Goal: Complete application form: Complete application form

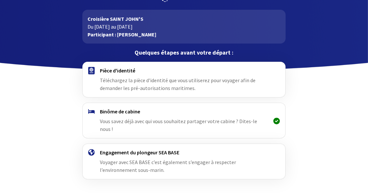
scroll to position [41, 0]
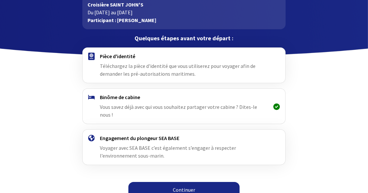
click at [187, 182] on link "Continuer" at bounding box center [184, 190] width 111 height 16
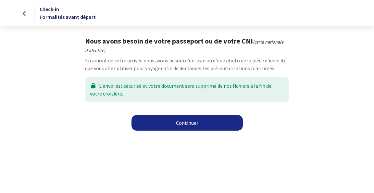
click at [195, 123] on link "Continuer" at bounding box center [186, 123] width 111 height 16
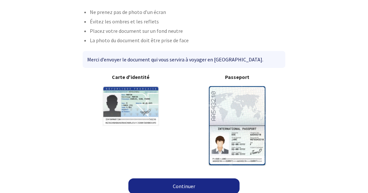
scroll to position [49, 0]
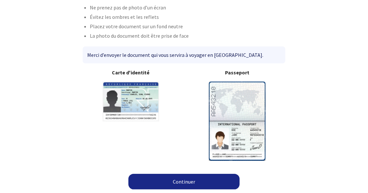
click at [191, 182] on link "Continuer" at bounding box center [184, 182] width 111 height 16
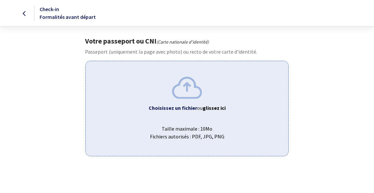
click at [183, 105] on b "Choisissez un fichier" at bounding box center [173, 108] width 48 height 6
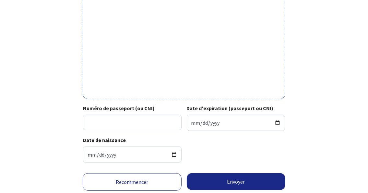
scroll to position [243, 0]
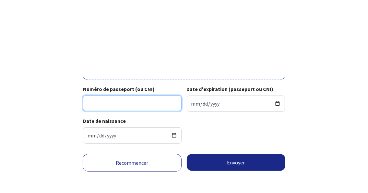
click at [113, 100] on input "Numéro de passeport (ou CNI)" at bounding box center [132, 103] width 99 height 16
type input "24EH49729"
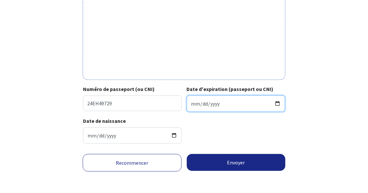
click at [245, 104] on input "Date d'expiration (passeport ou CNI)" at bounding box center [236, 103] width 99 height 16
type input "2034-06-11"
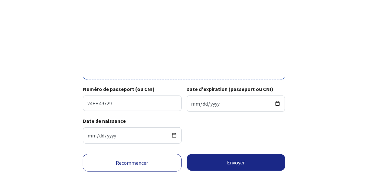
click at [263, 130] on div "Date de naissance 1962-08-05" at bounding box center [184, 133] width 202 height 32
click at [251, 160] on button "Envoyer" at bounding box center [236, 162] width 99 height 17
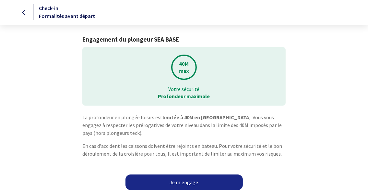
scroll to position [2, 0]
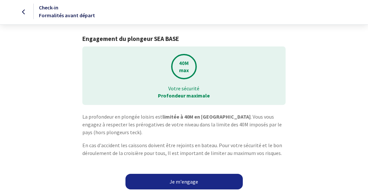
click at [203, 182] on link "Je m'engage" at bounding box center [184, 182] width 117 height 16
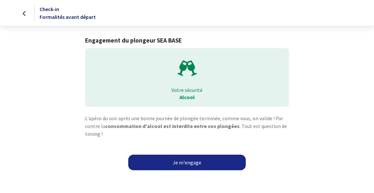
click at [204, 166] on link "Je m'engage" at bounding box center [186, 162] width 117 height 16
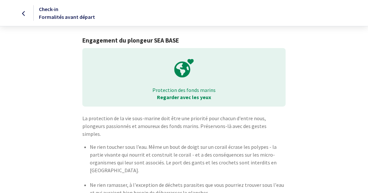
scroll to position [39, 0]
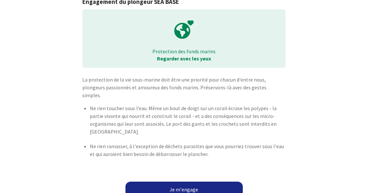
click at [191, 181] on link "Je m'engage" at bounding box center [184, 189] width 117 height 16
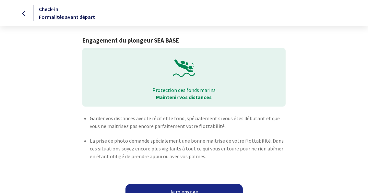
scroll to position [10, 0]
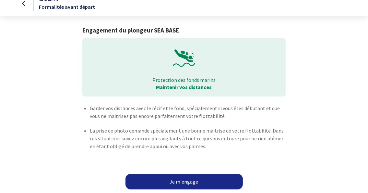
click at [208, 178] on link "Je m'engage" at bounding box center [184, 182] width 117 height 16
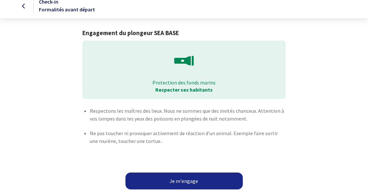
scroll to position [11, 0]
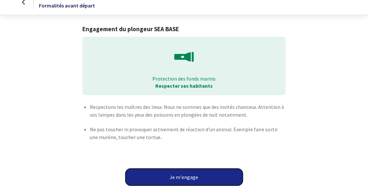
click at [206, 174] on button "Je m'engage" at bounding box center [184, 176] width 117 height 17
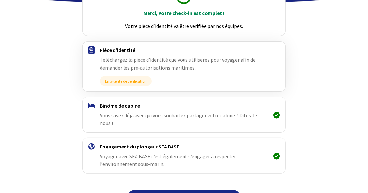
scroll to position [101, 0]
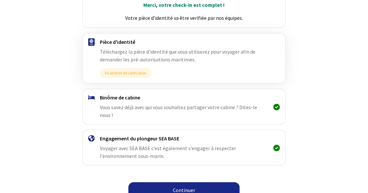
click at [211, 187] on link "Continuer" at bounding box center [184, 190] width 111 height 16
click at [202, 183] on link "Continuer" at bounding box center [184, 190] width 111 height 16
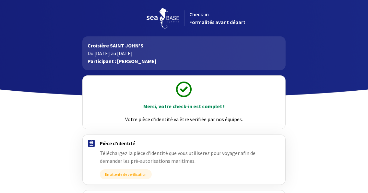
scroll to position [101, 0]
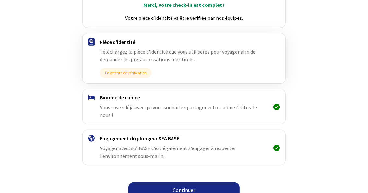
click at [197, 183] on link "Continuer" at bounding box center [184, 190] width 111 height 16
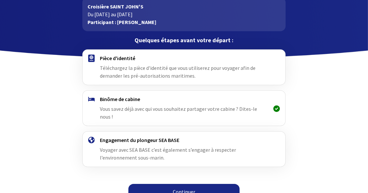
scroll to position [41, 0]
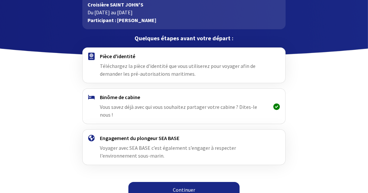
click at [203, 182] on link "Continuer" at bounding box center [184, 190] width 111 height 16
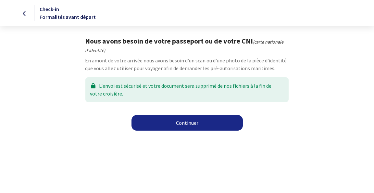
click at [194, 122] on link "Continuer" at bounding box center [186, 123] width 111 height 16
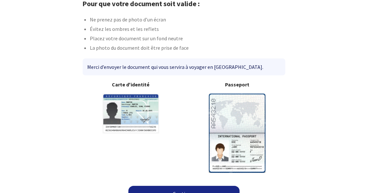
scroll to position [49, 0]
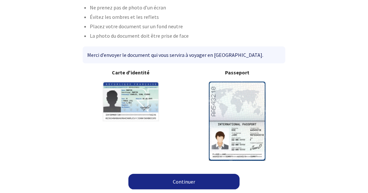
click at [178, 183] on link "Continuer" at bounding box center [184, 182] width 111 height 16
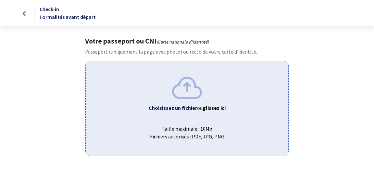
click at [181, 107] on b "Choisissez un fichier" at bounding box center [173, 108] width 48 height 6
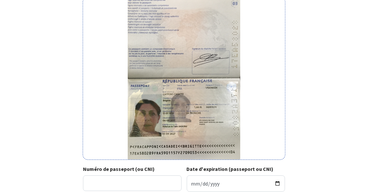
scroll to position [137, 0]
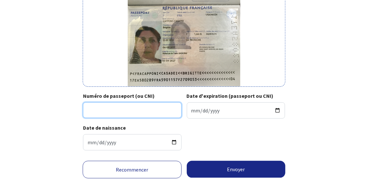
click at [120, 108] on input "Numéro de passeport (ou CNI)" at bounding box center [132, 110] width 99 height 16
click at [118, 107] on input "Numéro de passeport (ou CNI)" at bounding box center [132, 110] width 99 height 16
type input "17EA58026"
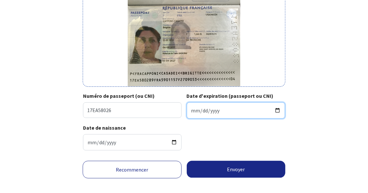
click at [201, 107] on input "Date d'expiration (passeport ou CNI)" at bounding box center [236, 110] width 99 height 16
click at [194, 109] on input "Date d'expiration (passeport ou CNI)" at bounding box center [236, 110] width 99 height 16
type input "2027-09-05"
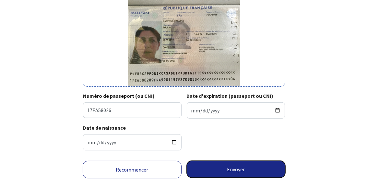
click at [213, 165] on button "Envoyer" at bounding box center [236, 169] width 99 height 17
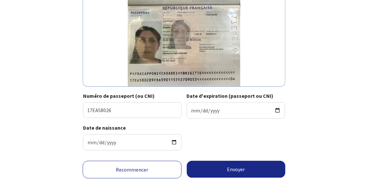
scroll to position [134, 0]
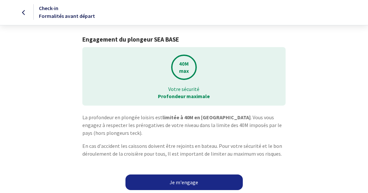
scroll to position [2, 0]
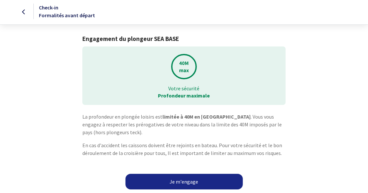
click at [208, 177] on link "Je m'engage" at bounding box center [184, 182] width 117 height 16
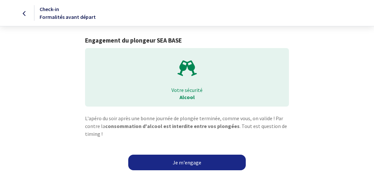
click at [211, 162] on link "Je m'engage" at bounding box center [186, 162] width 117 height 16
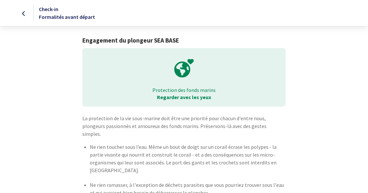
scroll to position [39, 0]
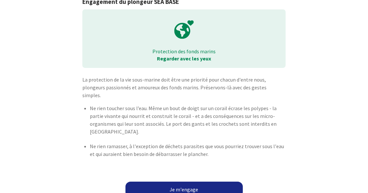
click at [211, 184] on link "Je m'engage" at bounding box center [184, 189] width 117 height 16
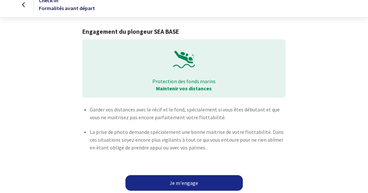
scroll to position [10, 0]
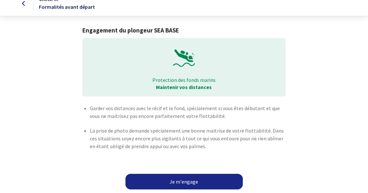
click at [205, 183] on link "Je m'engage" at bounding box center [184, 182] width 117 height 16
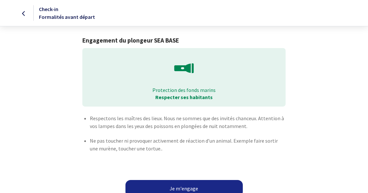
scroll to position [11, 0]
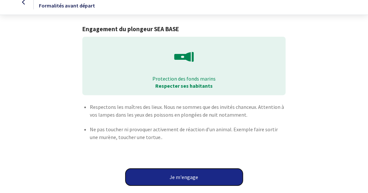
click at [207, 177] on button "Je m'engage" at bounding box center [184, 176] width 117 height 17
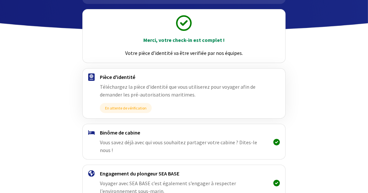
scroll to position [101, 0]
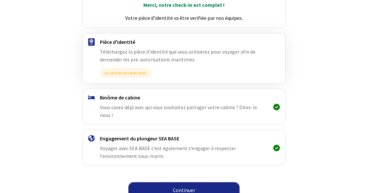
click at [206, 182] on link "Continuer" at bounding box center [184, 190] width 111 height 16
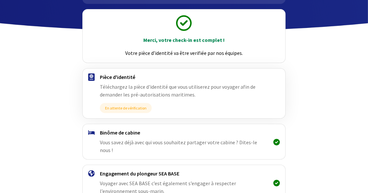
scroll to position [101, 0]
